Goal: Task Accomplishment & Management: Use online tool/utility

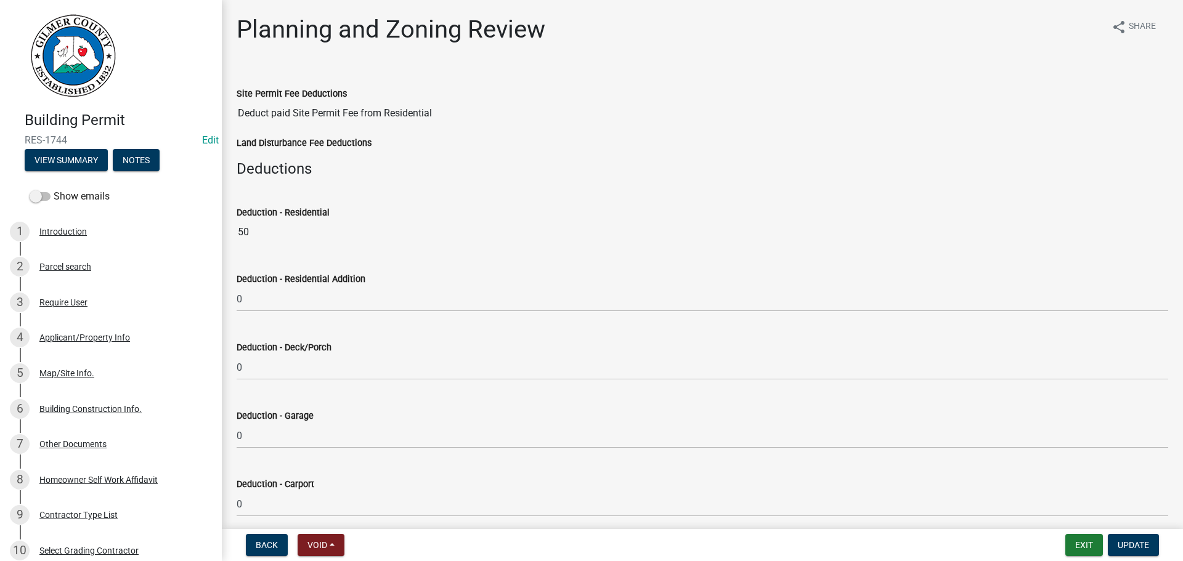
select select "b5c39336-92b9-49ce-a0a5-4e9e9babf743"
select select "80ed416b-99b7-4c34-806d-ce3f8cd28ff7"
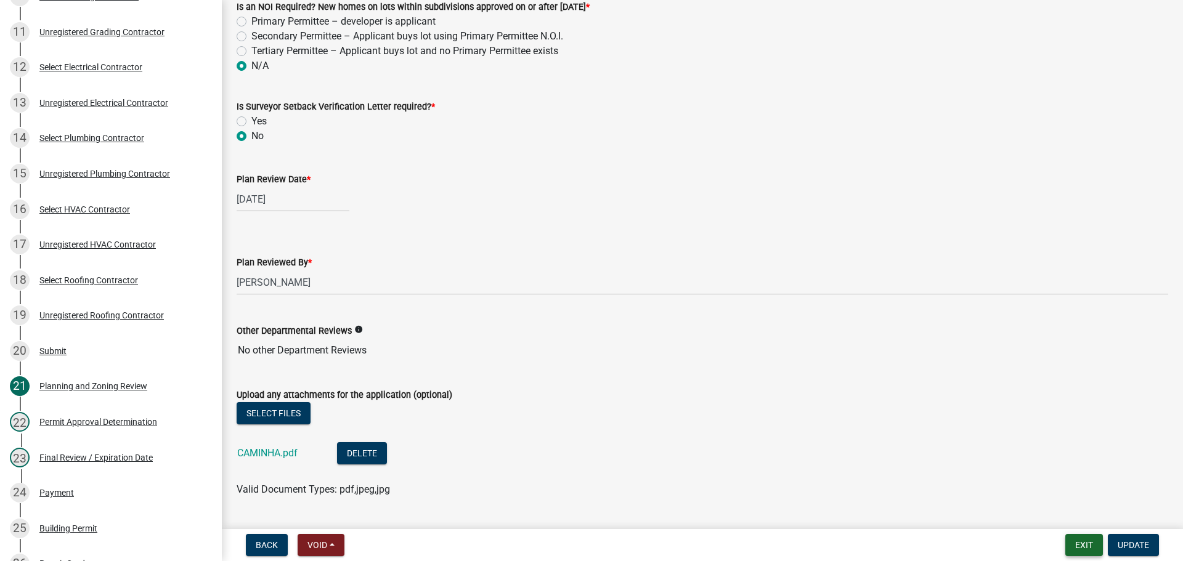
drag, startPoint x: 1077, startPoint y: 544, endPoint x: 1069, endPoint y: 538, distance: 9.2
click at [1069, 538] on button "Exit" at bounding box center [1085, 545] width 38 height 22
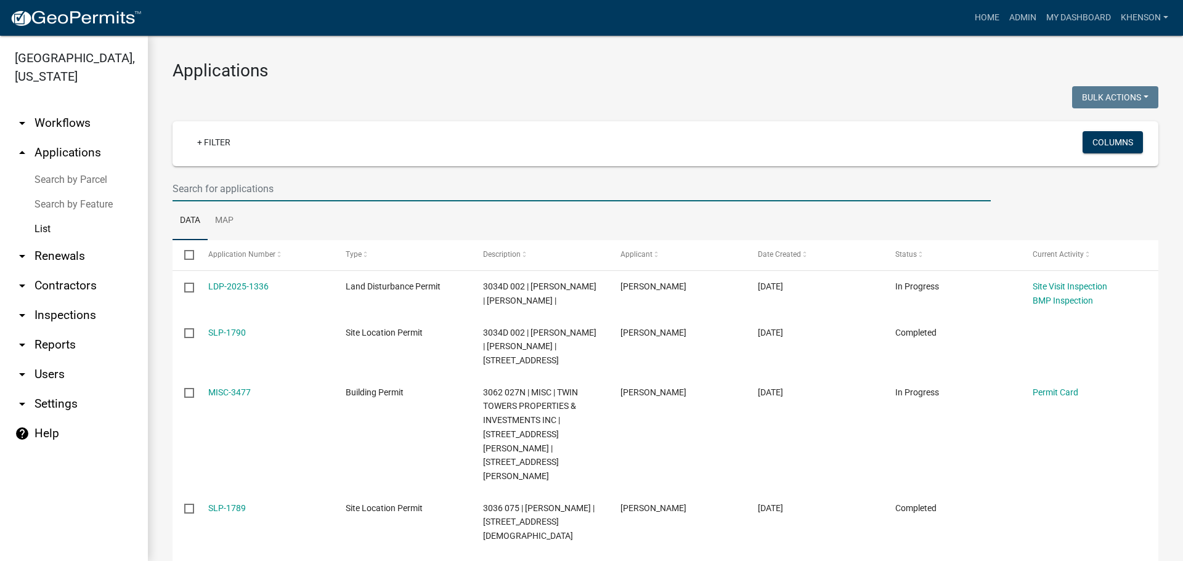
click at [218, 186] on input "text" at bounding box center [582, 188] width 819 height 25
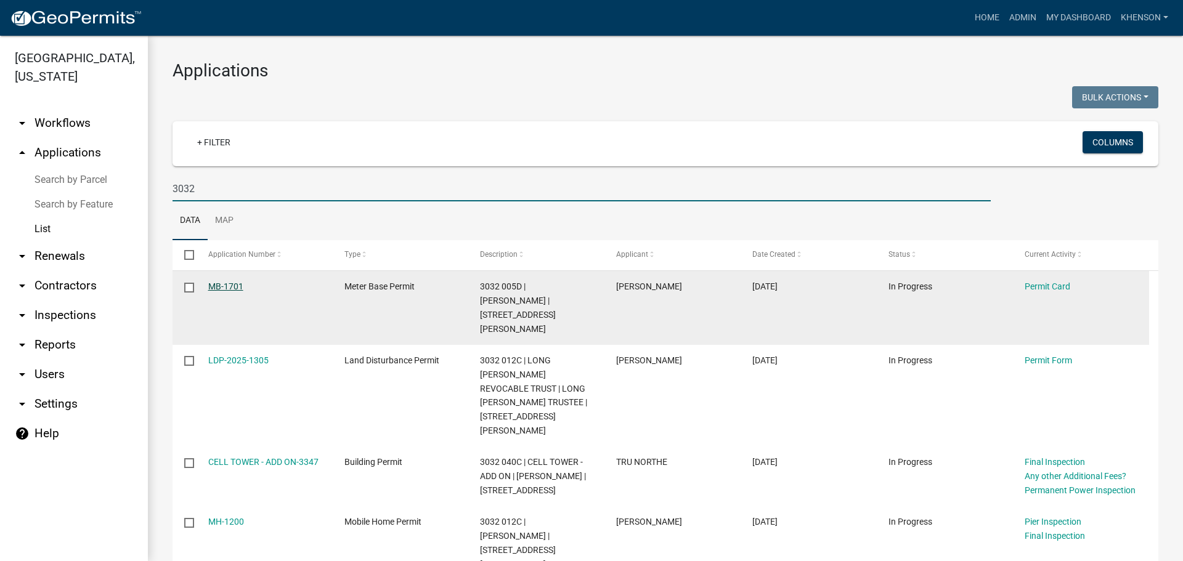
type input "3032"
click at [218, 284] on link "MB-1701" at bounding box center [225, 287] width 35 height 10
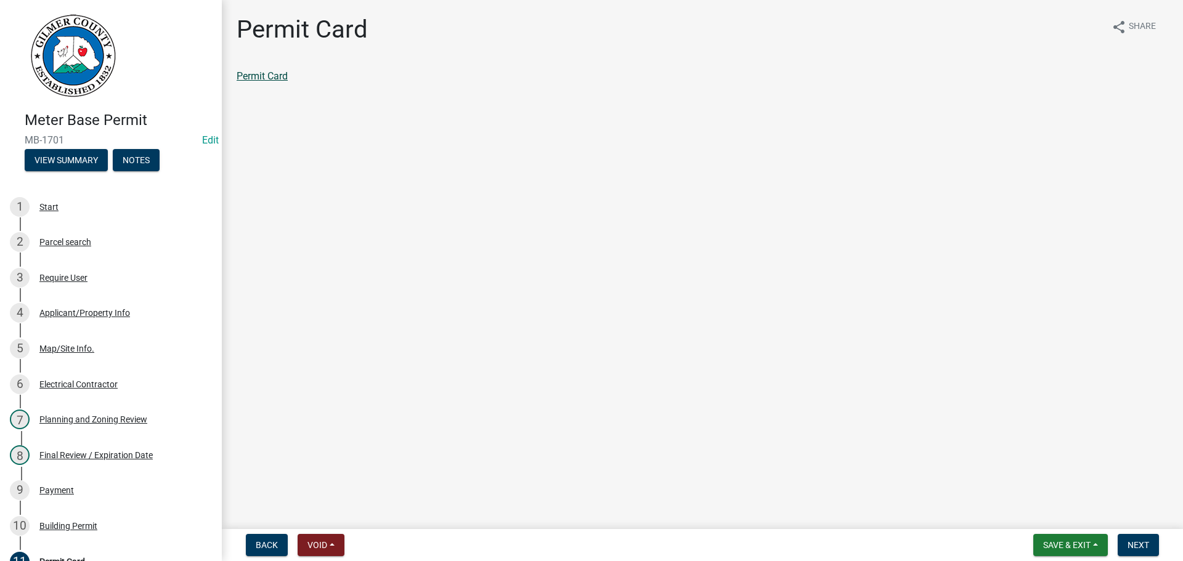
click at [274, 75] on link "Permit Card" at bounding box center [262, 76] width 51 height 12
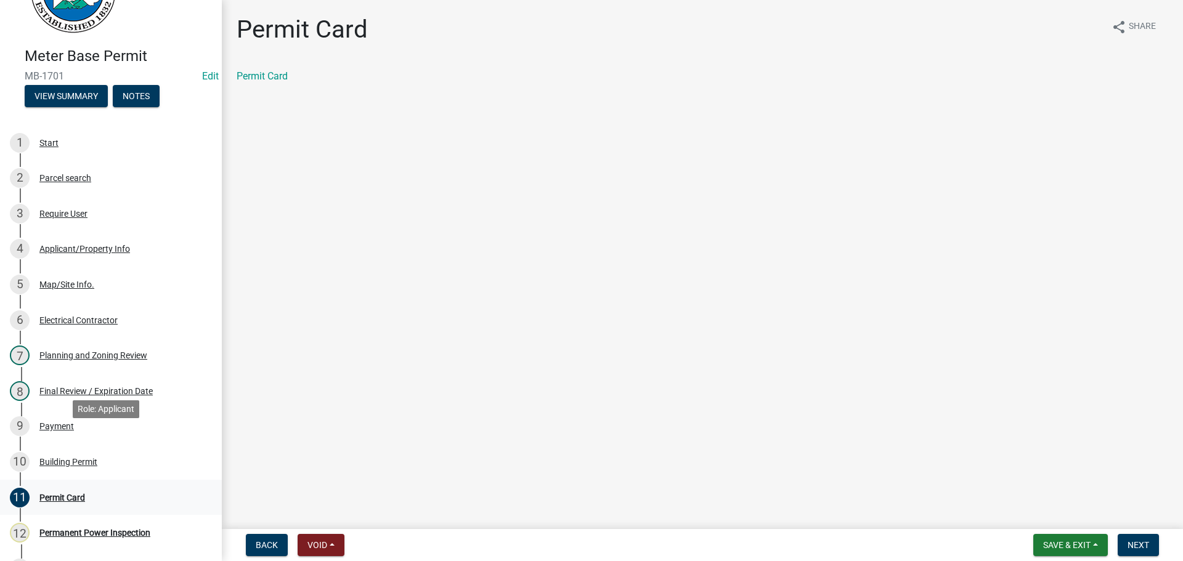
scroll to position [123, 0]
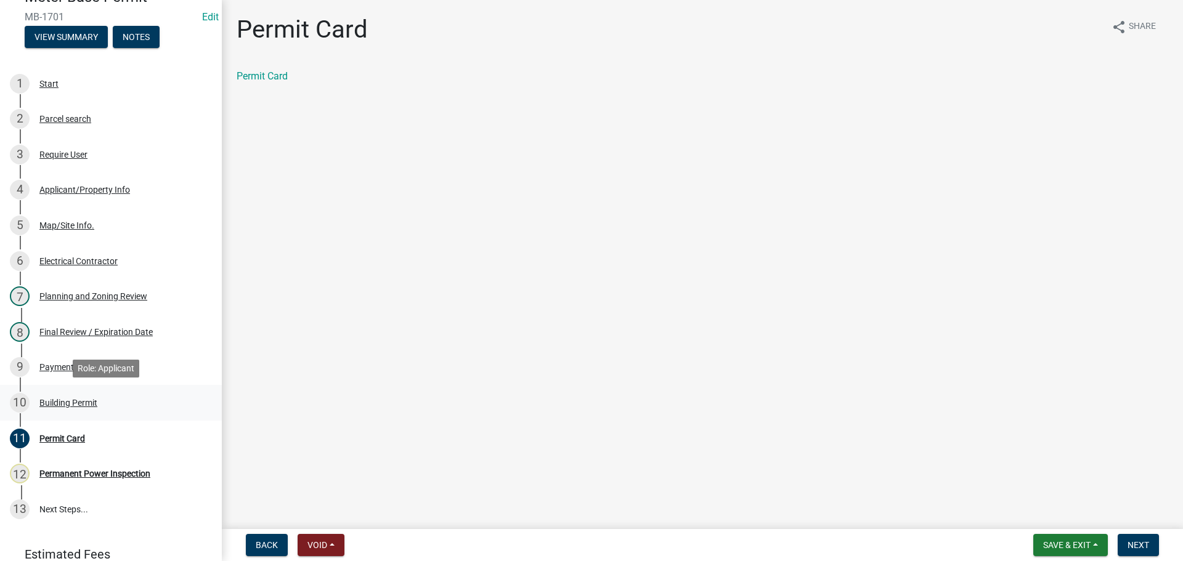
click at [75, 404] on div "Building Permit" at bounding box center [68, 403] width 58 height 9
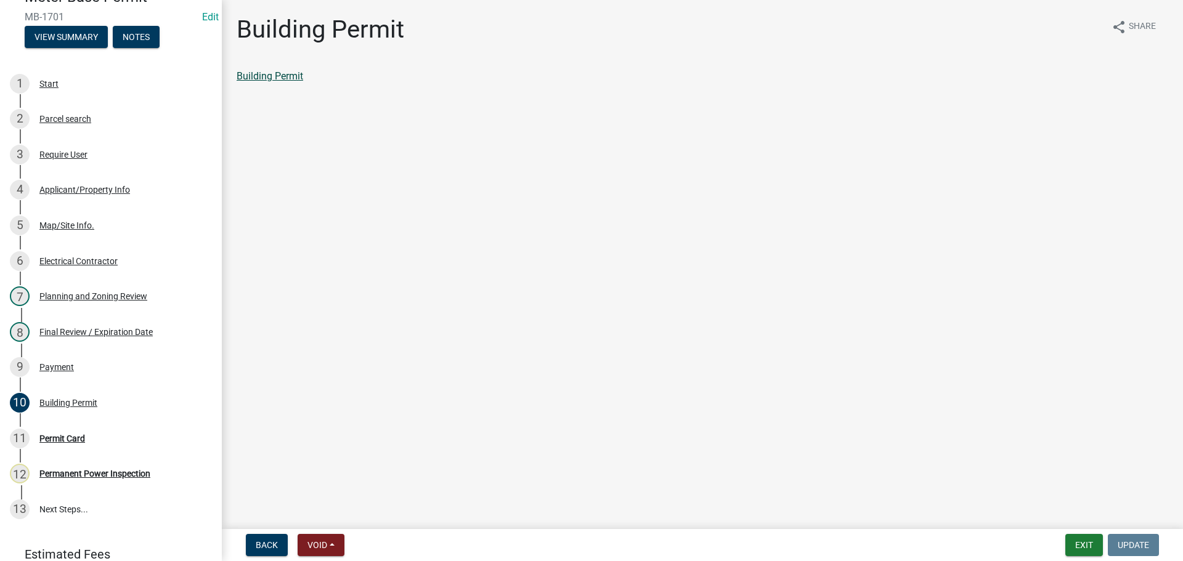
click at [257, 73] on link "Building Permit" at bounding box center [270, 76] width 67 height 12
